Goal: Task Accomplishment & Management: Use online tool/utility

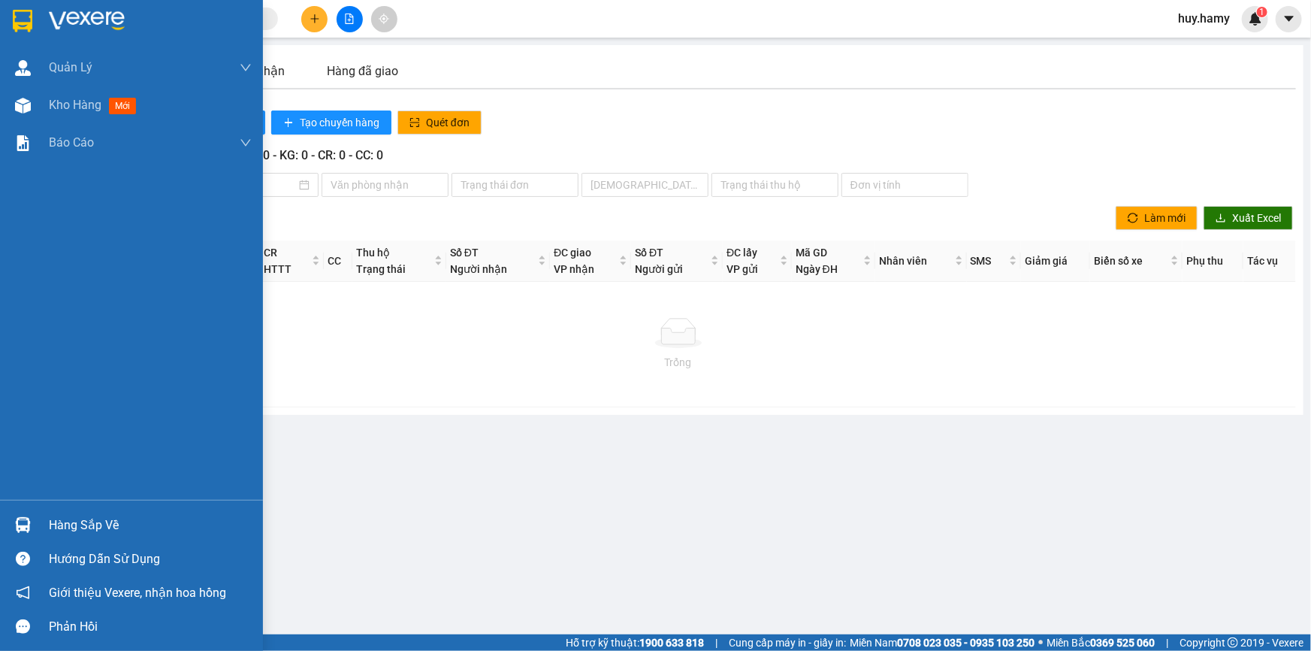
click at [89, 534] on div "Hàng sắp về" at bounding box center [150, 525] width 203 height 23
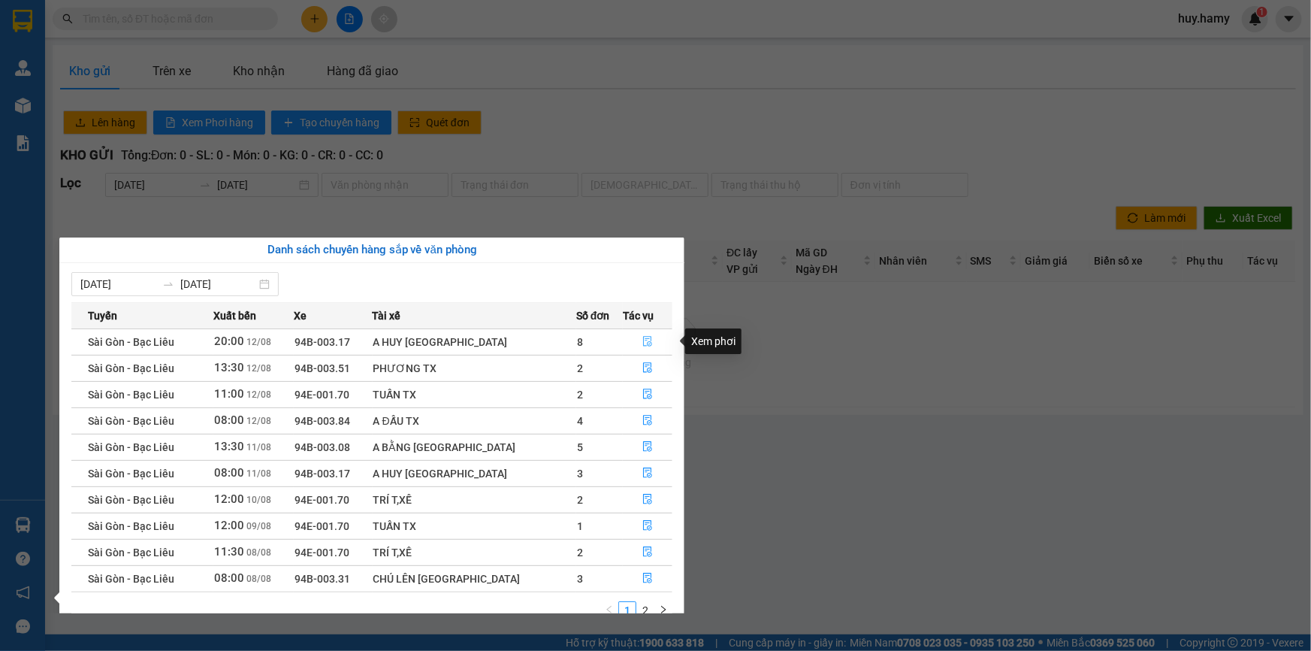
click at [643, 339] on icon "file-done" at bounding box center [648, 341] width 11 height 11
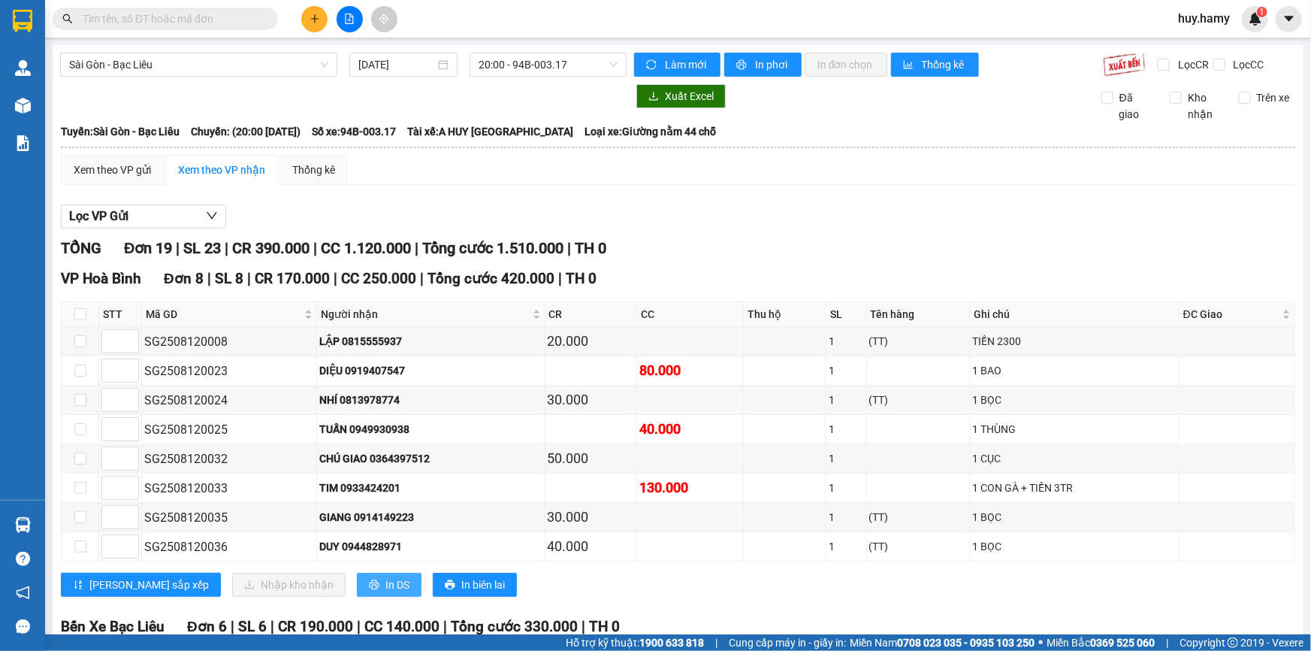
click at [386, 579] on span "In DS" at bounding box center [398, 584] width 24 height 17
click at [77, 318] on input "checkbox" at bounding box center [80, 314] width 12 height 12
checkbox input "true"
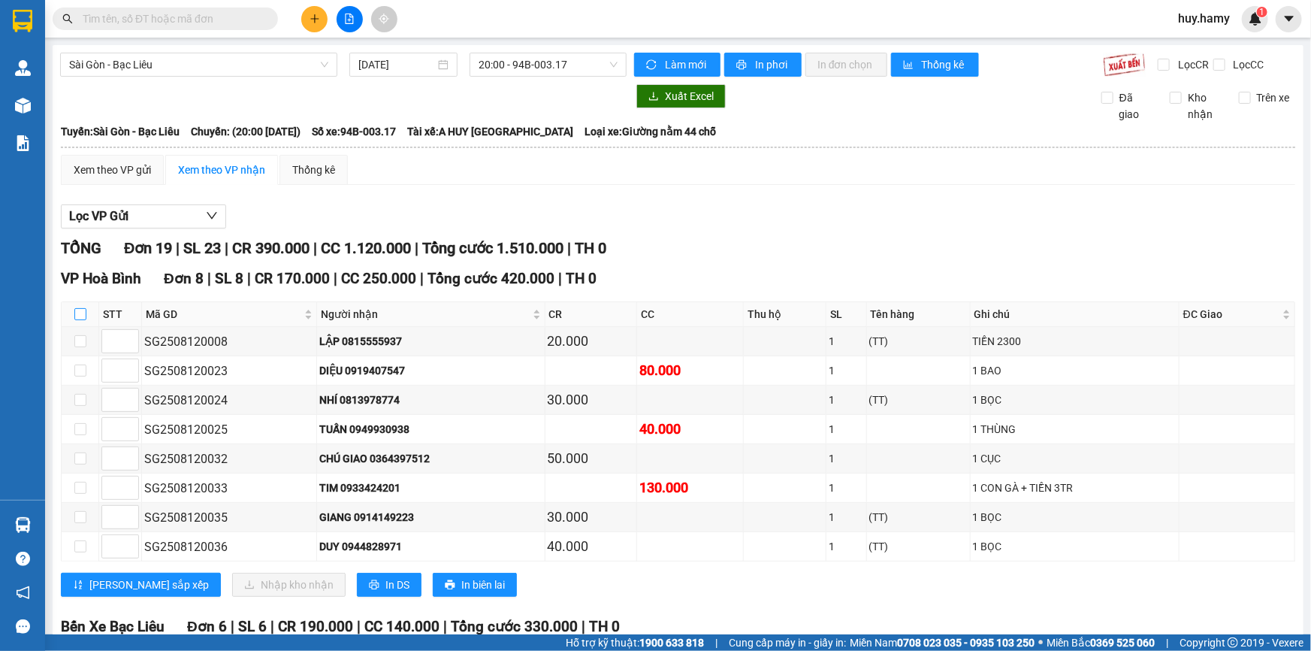
checkbox input "true"
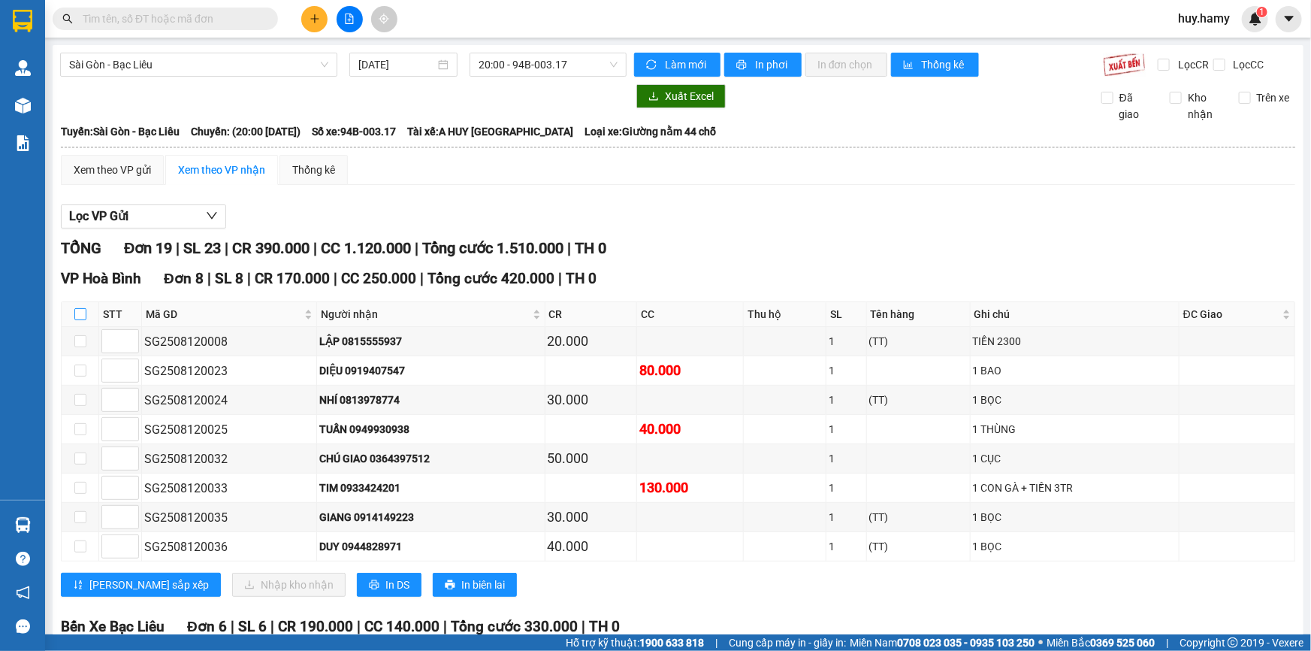
checkbox input "true"
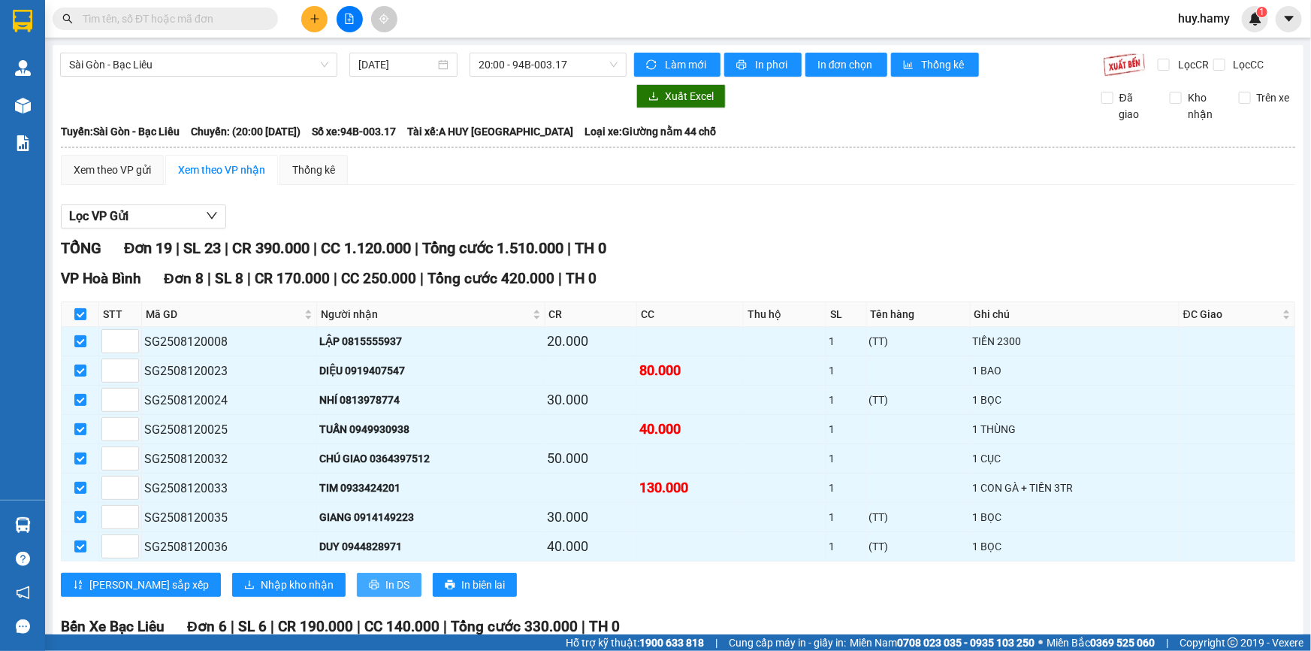
click at [386, 576] on span "In DS" at bounding box center [398, 584] width 24 height 17
